Goal: Find specific page/section: Find specific page/section

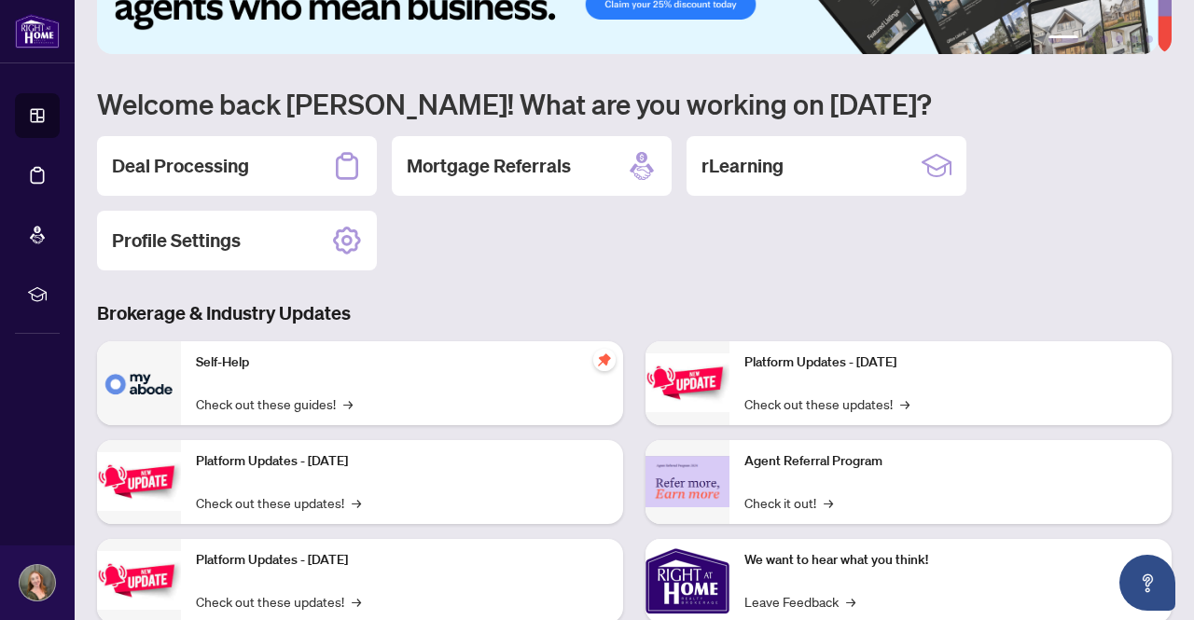
scroll to position [64, 0]
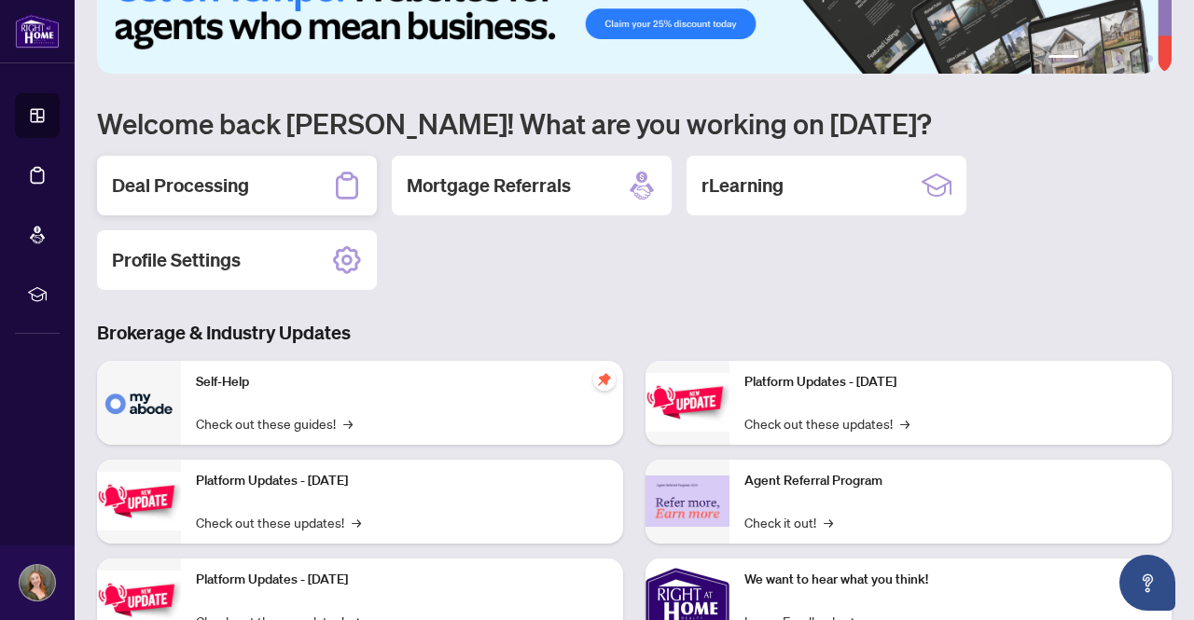
click at [257, 205] on div "Deal Processing" at bounding box center [237, 186] width 280 height 60
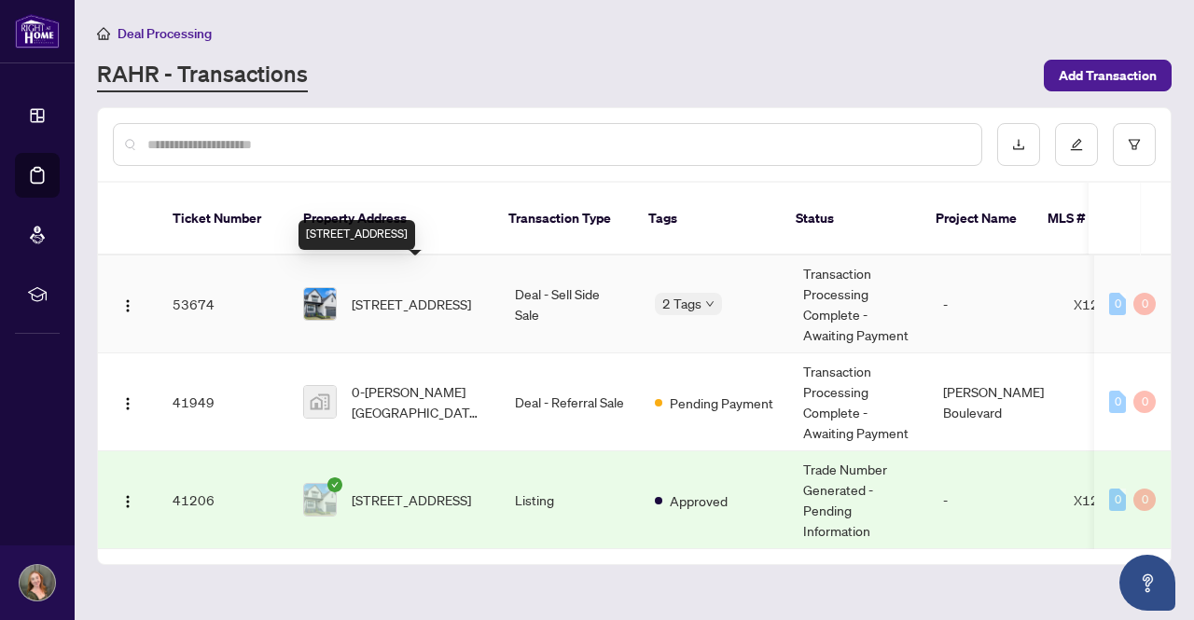
click at [367, 294] on span "[STREET_ADDRESS]" at bounding box center [411, 304] width 119 height 21
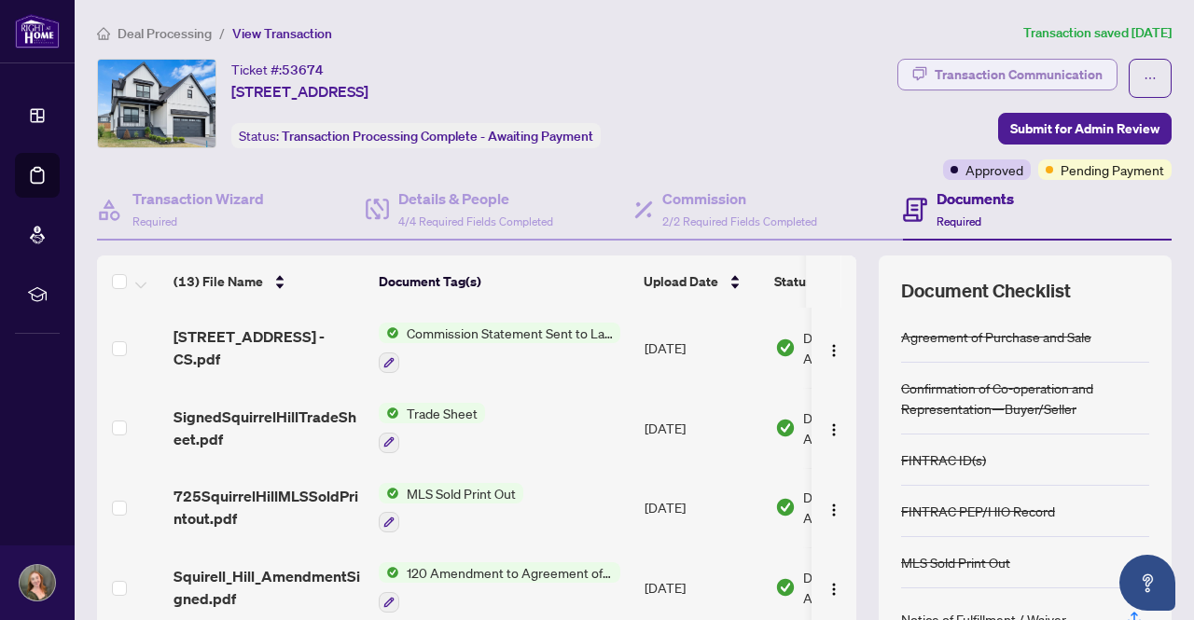
click at [1064, 68] on div "Transaction Communication" at bounding box center [1019, 75] width 168 height 30
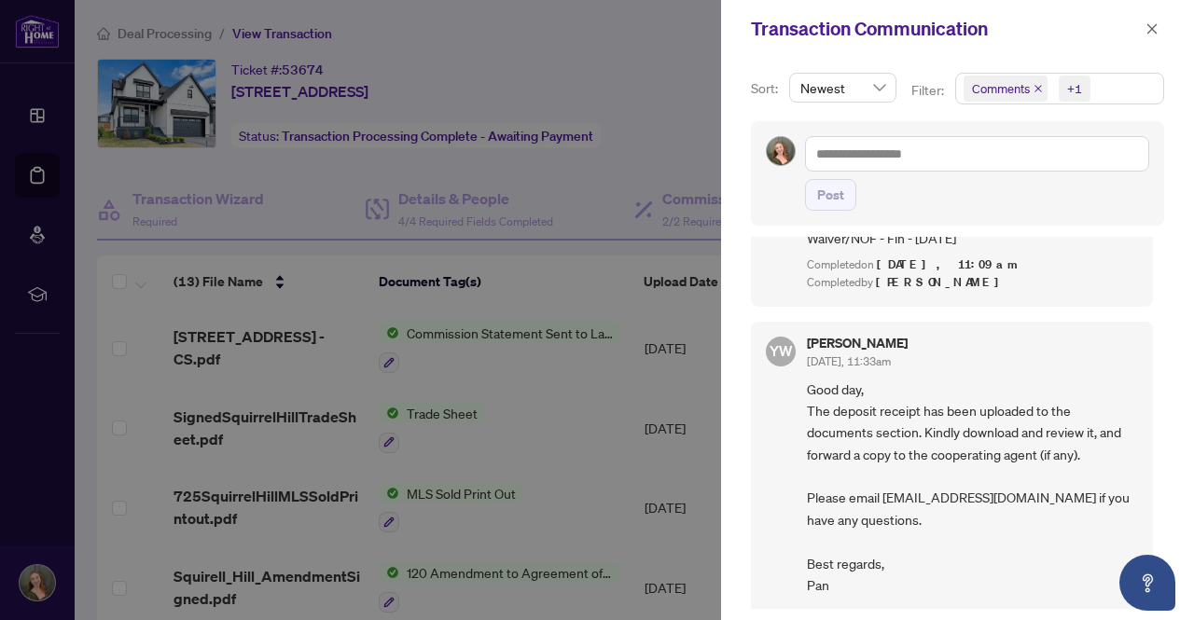
click at [648, 46] on div at bounding box center [597, 310] width 1194 height 620
click at [1161, 27] on button "button" at bounding box center [1152, 29] width 24 height 22
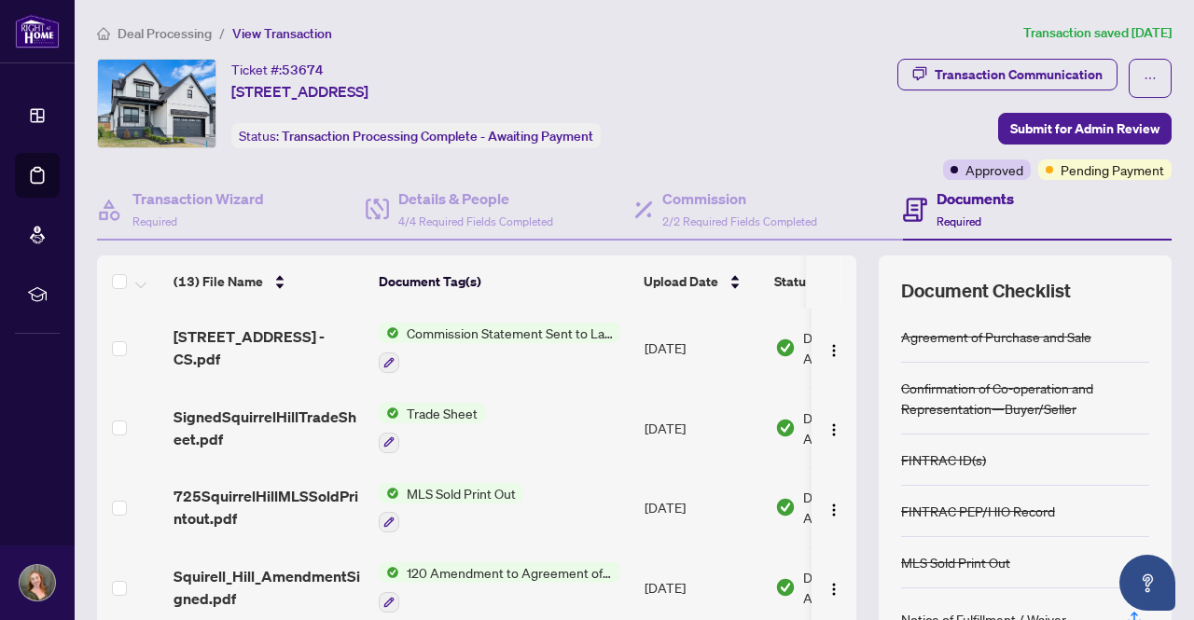
click at [246, 348] on span "[STREET_ADDRESS] - CS.pdf" at bounding box center [269, 348] width 190 height 45
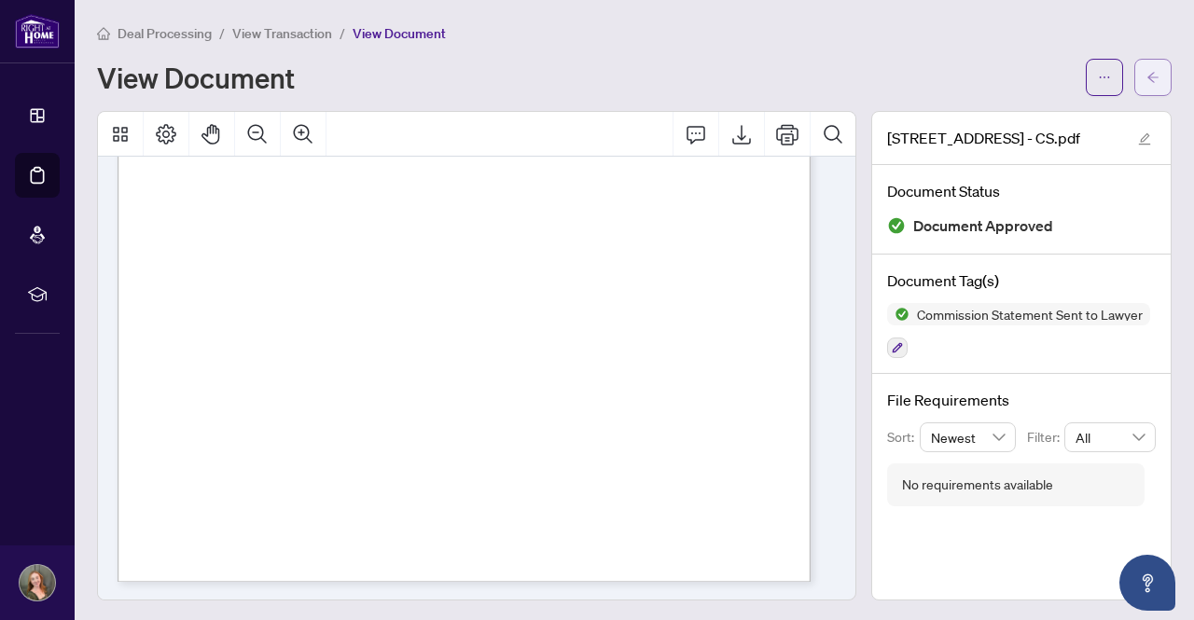
click at [1151, 63] on button "button" at bounding box center [1152, 77] width 37 height 37
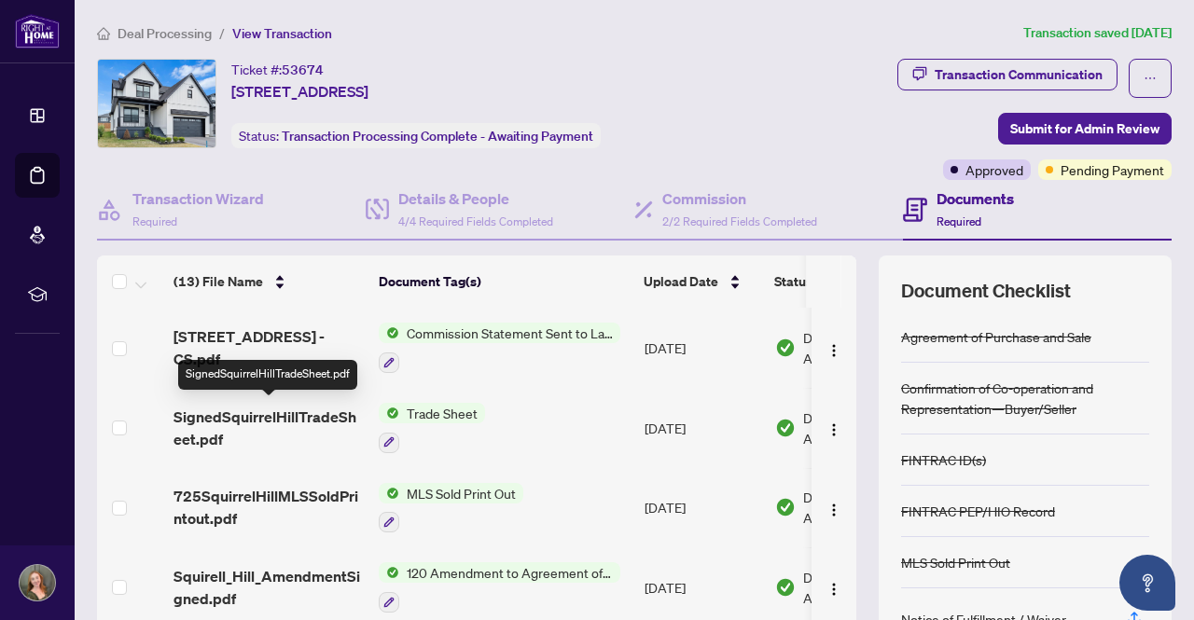
click at [319, 413] on span "SignedSquirrelHillTradeSheet.pdf" at bounding box center [269, 428] width 190 height 45
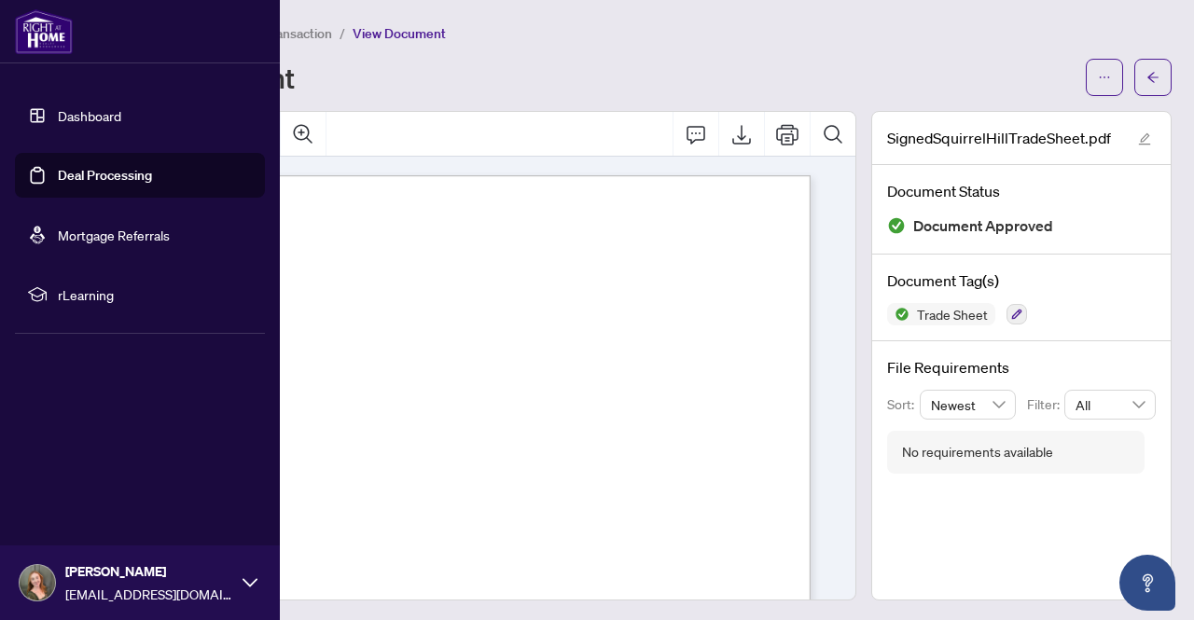
click at [93, 120] on link "Dashboard" at bounding box center [89, 115] width 63 height 17
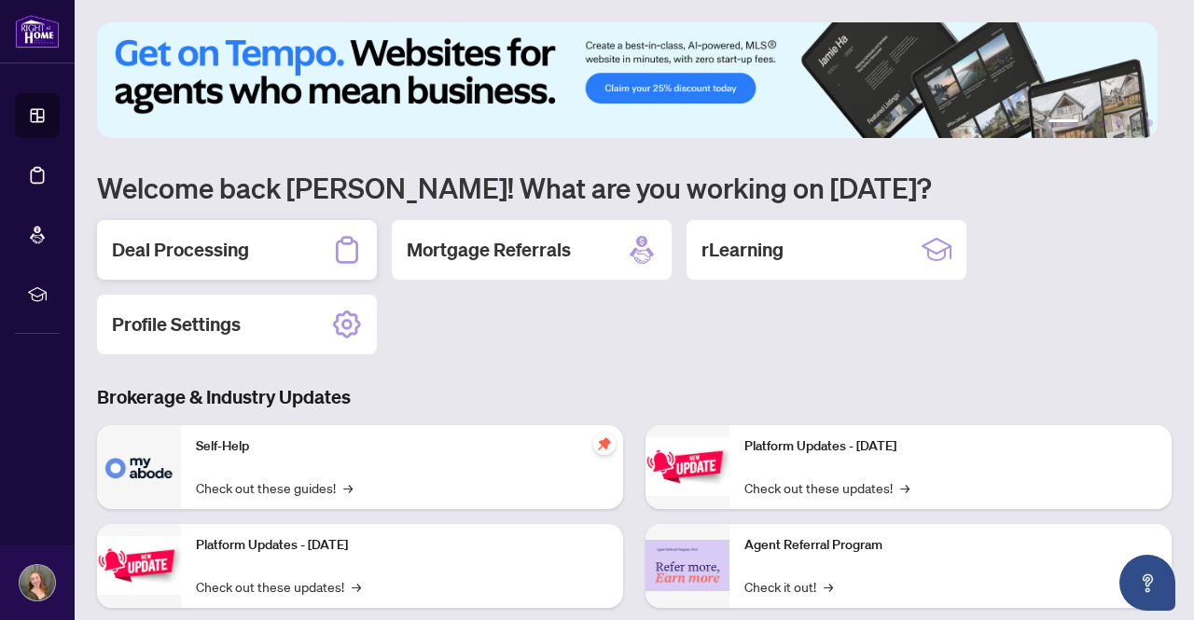
click at [235, 260] on h2 "Deal Processing" at bounding box center [180, 250] width 137 height 26
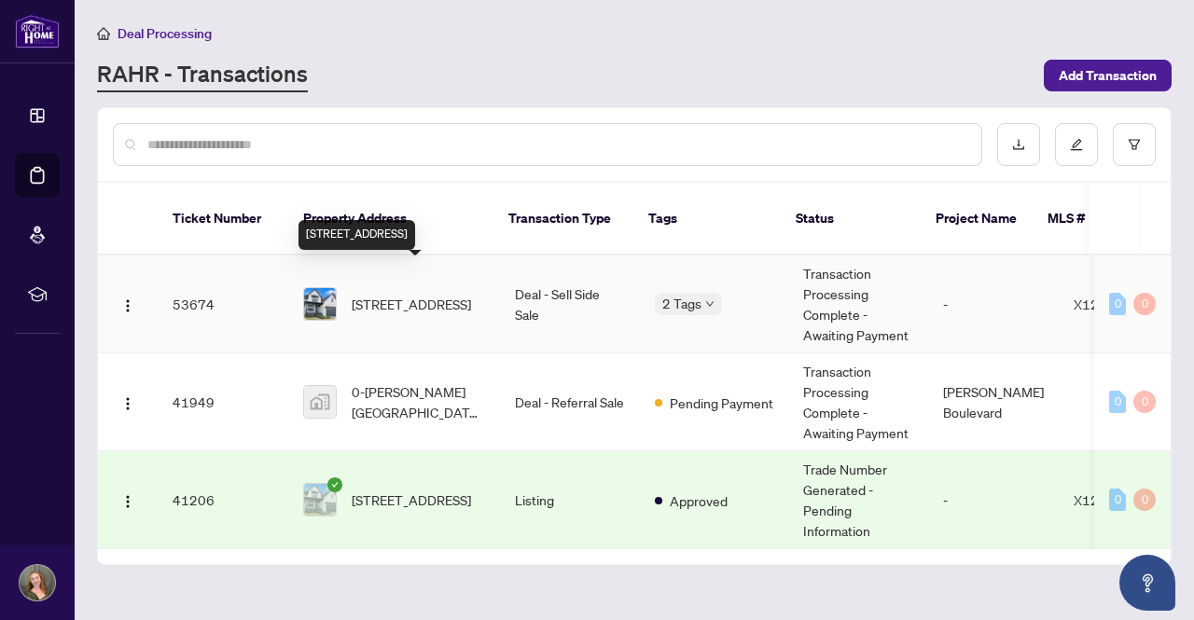
click at [401, 297] on span "[STREET_ADDRESS]" at bounding box center [411, 304] width 119 height 21
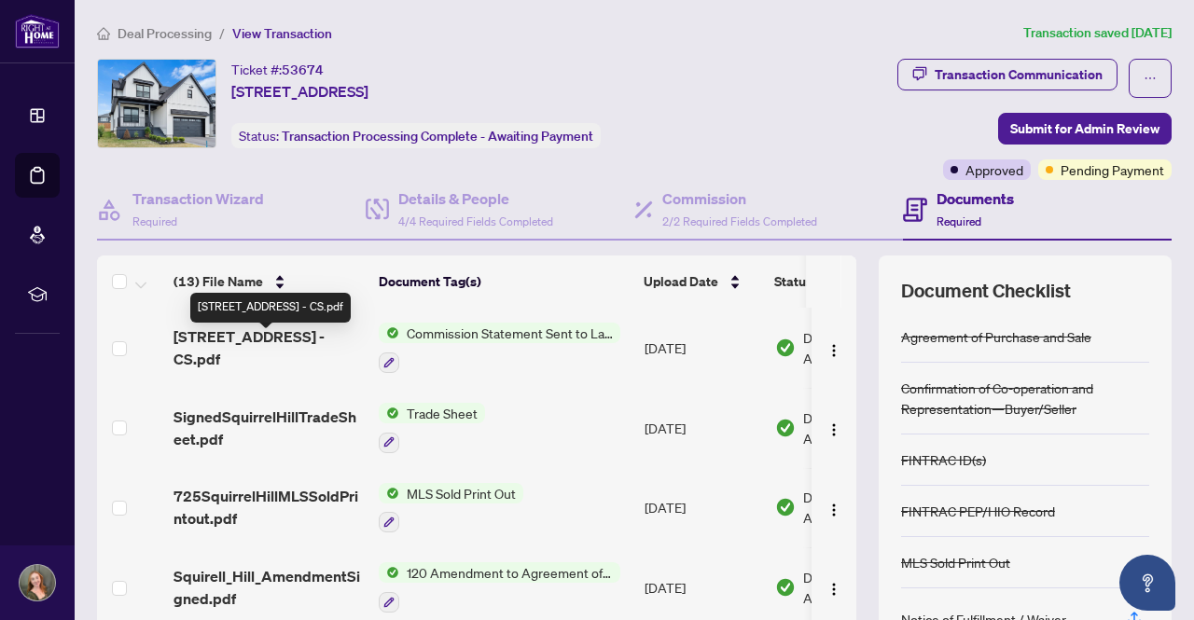
click at [343, 341] on span "[STREET_ADDRESS] - CS.pdf" at bounding box center [269, 348] width 190 height 45
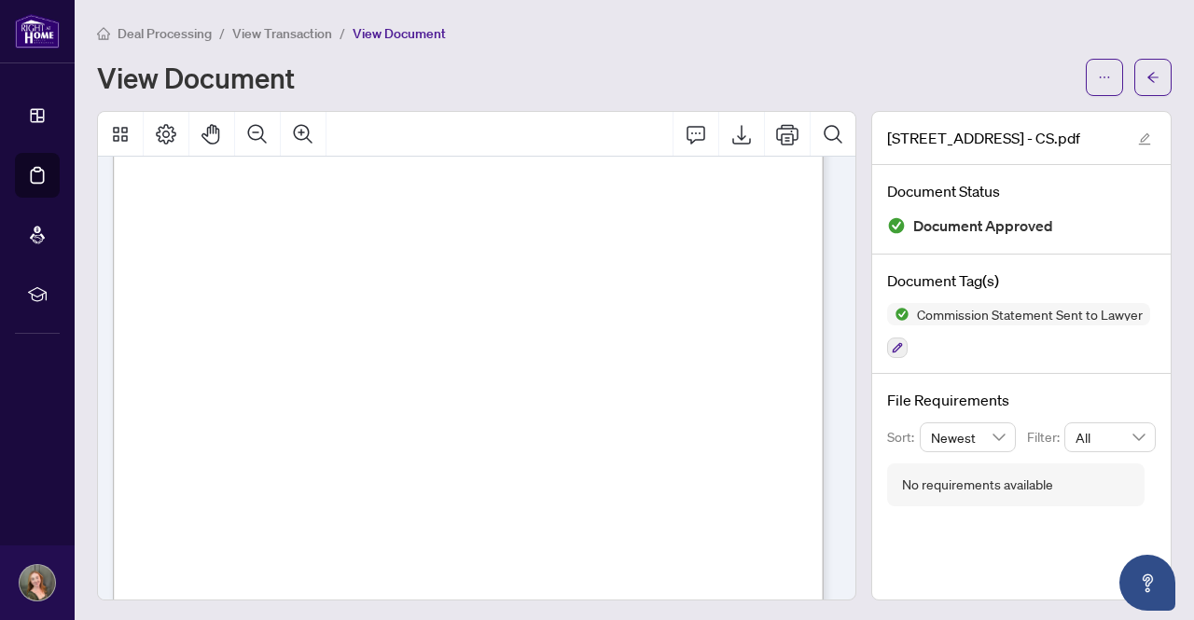
scroll to position [95, 9]
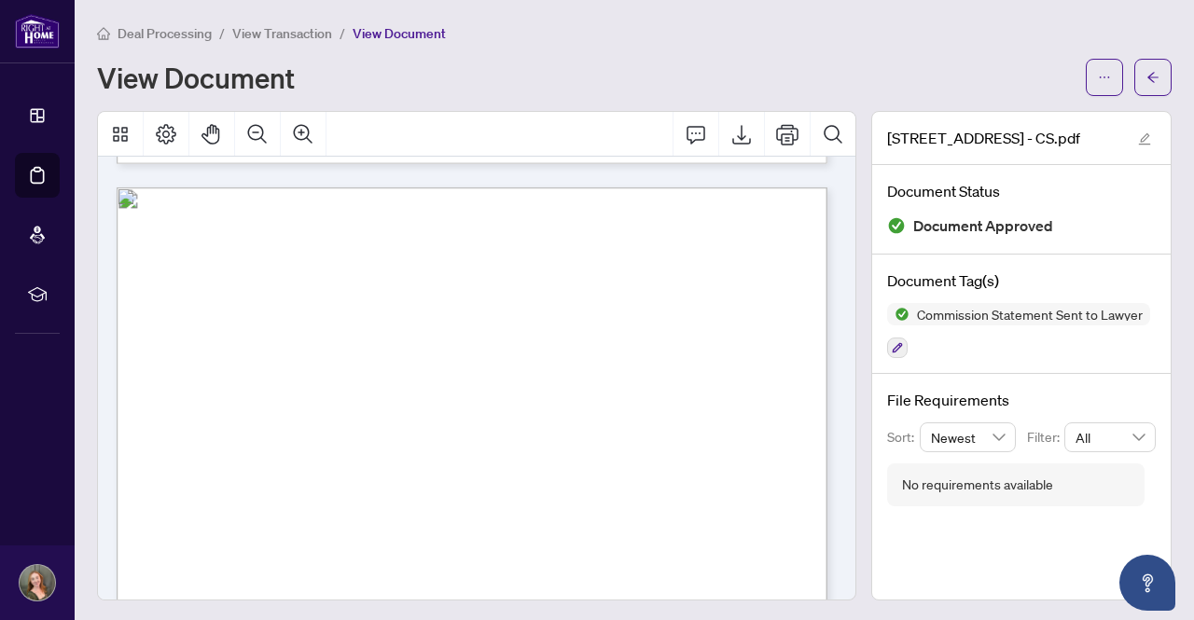
scroll to position [0, 0]
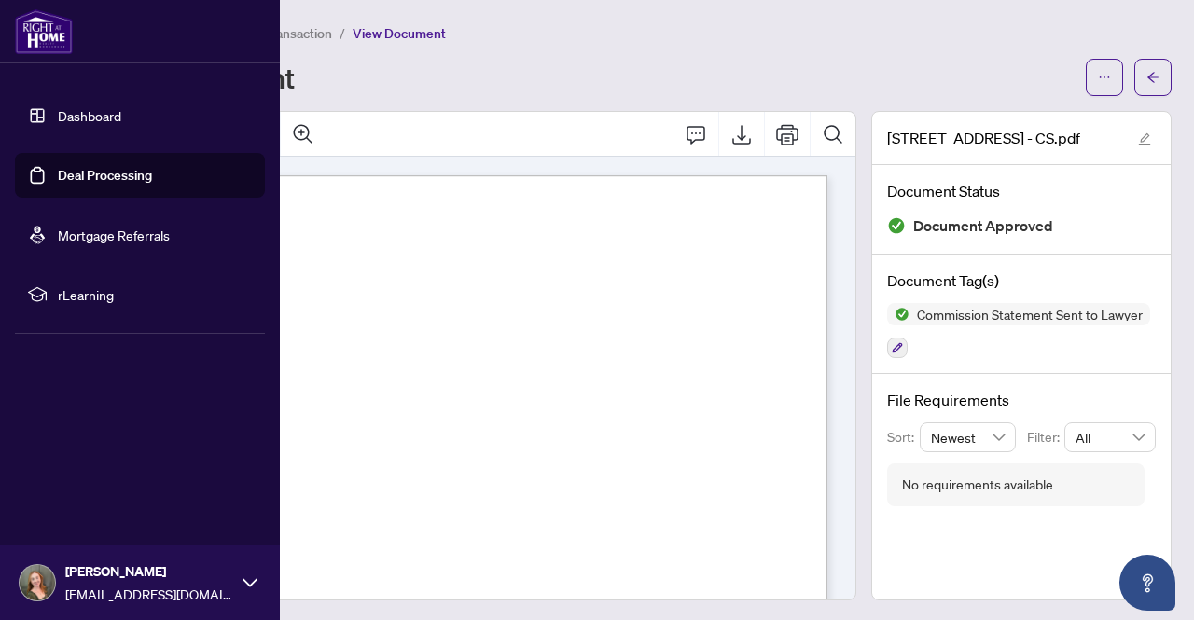
click at [108, 117] on link "Dashboard" at bounding box center [89, 115] width 63 height 17
